Goal: Task Accomplishment & Management: Manage account settings

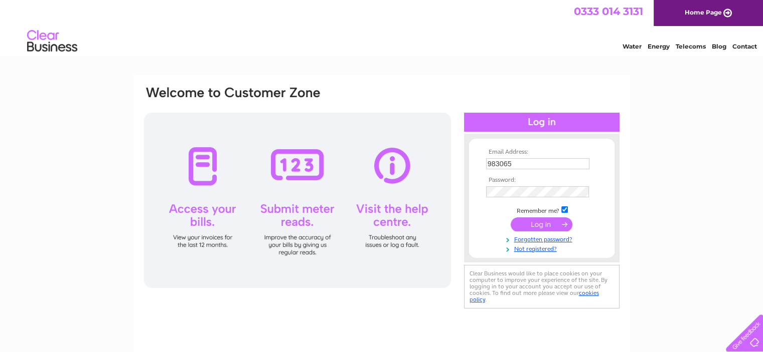
click at [539, 225] on tbody "Email Address: 983065 Password: Remember me?" at bounding box center [541, 201] width 116 height 104
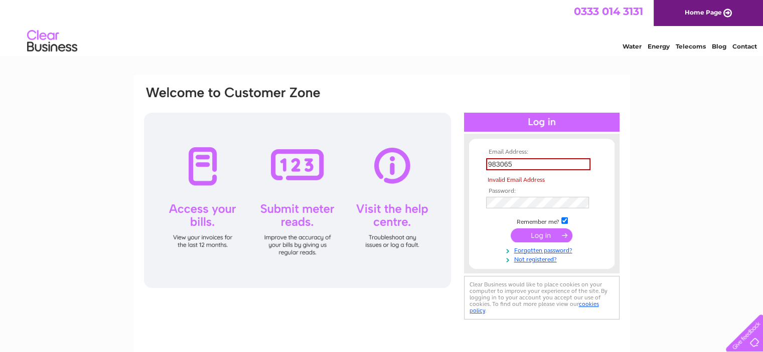
click at [522, 166] on input "983065" at bounding box center [538, 164] width 104 height 12
drag, startPoint x: 519, startPoint y: 164, endPoint x: 461, endPoint y: 164, distance: 58.2
click at [461, 164] on div "Email Address: 983065 Invalid Email Address Password:" at bounding box center [381, 203] width 477 height 237
type input "[EMAIL_ADDRESS][DOMAIN_NAME]"
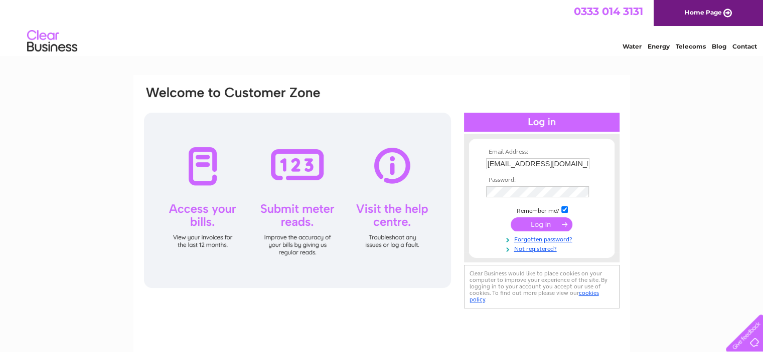
click at [542, 226] on input "submit" at bounding box center [541, 225] width 62 height 14
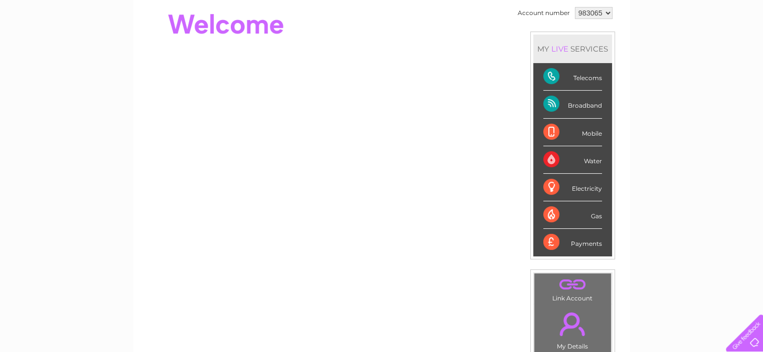
scroll to position [50, 0]
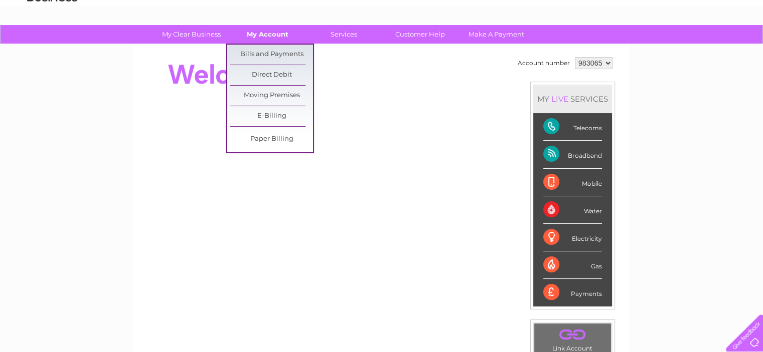
click at [265, 34] on link "My Account" at bounding box center [267, 34] width 83 height 19
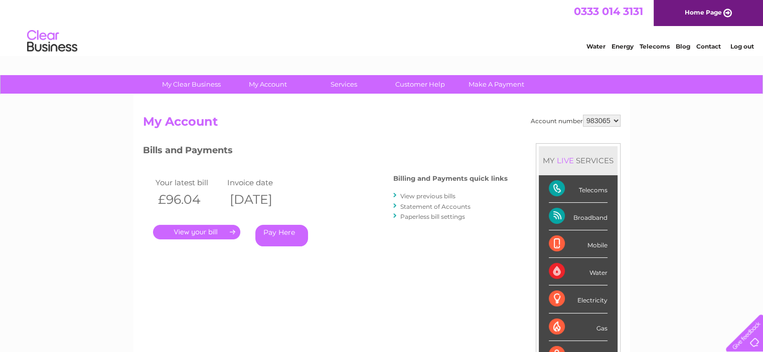
click at [205, 234] on link "." at bounding box center [196, 232] width 87 height 15
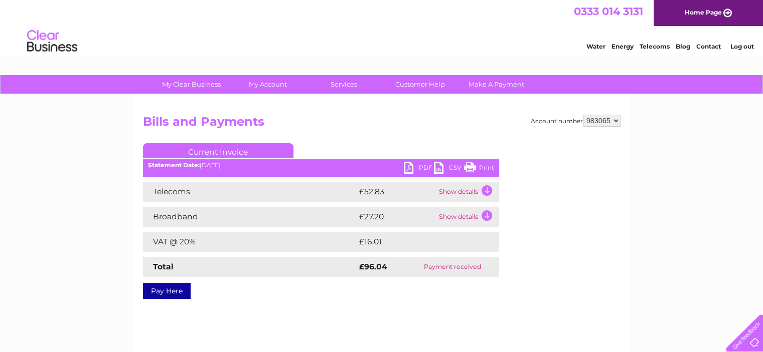
click at [407, 166] on link "PDF" at bounding box center [419, 169] width 30 height 15
